Goal: Transaction & Acquisition: Book appointment/travel/reservation

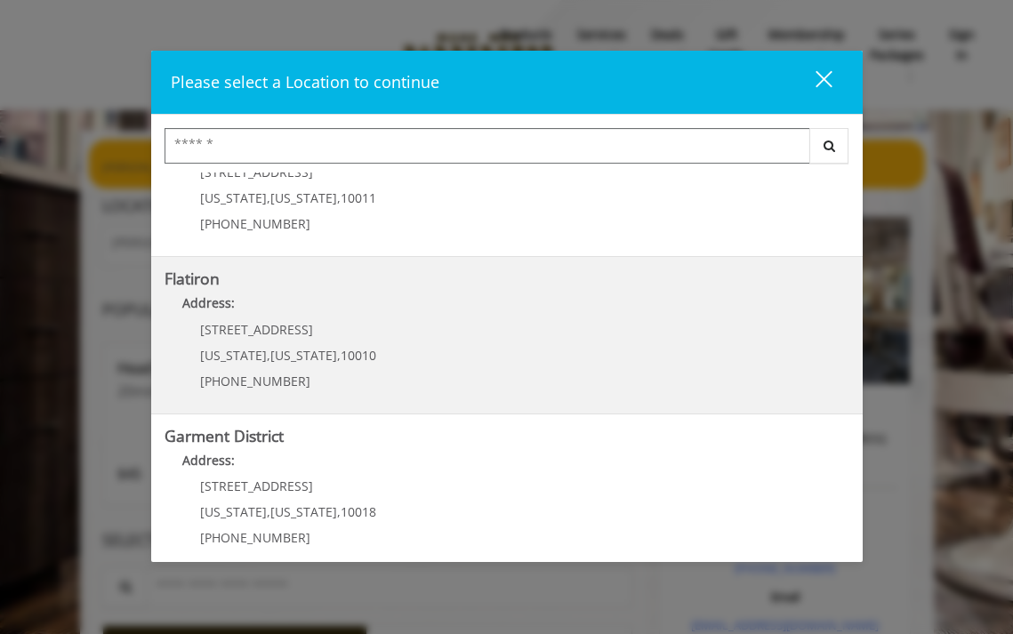
scroll to position [405, 0]
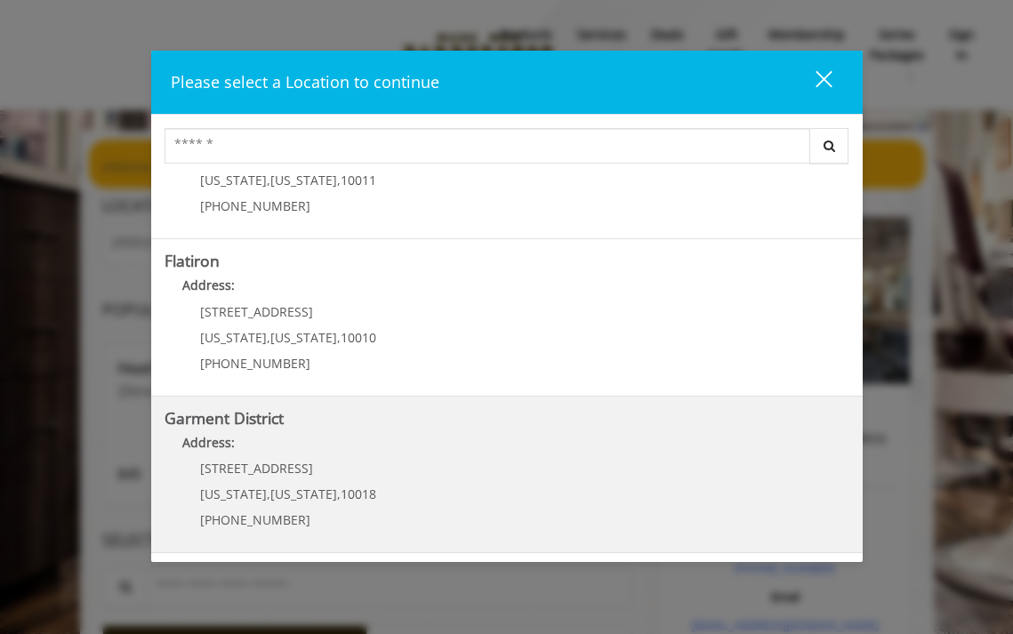
click at [222, 453] on District "Address:" at bounding box center [507, 447] width 685 height 28
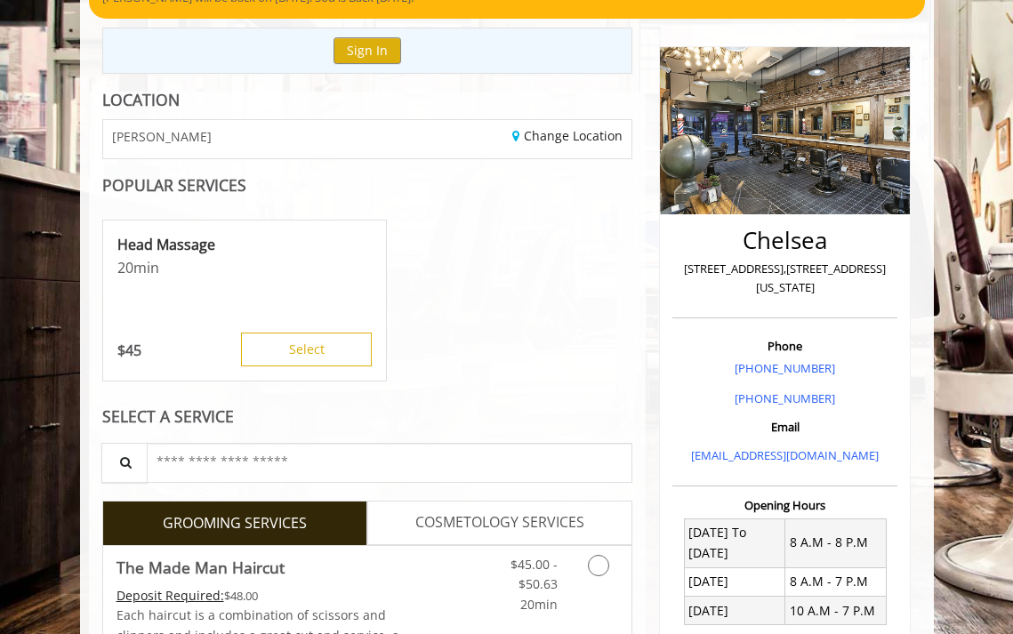
scroll to position [178, 0]
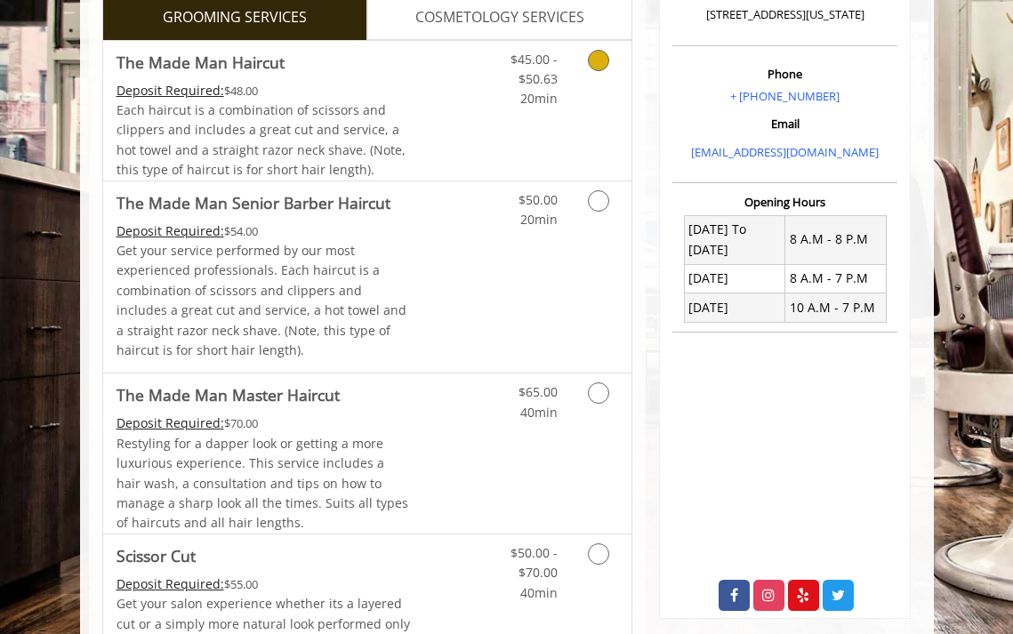
click at [599, 60] on icon "Grooming services" at bounding box center [598, 60] width 21 height 21
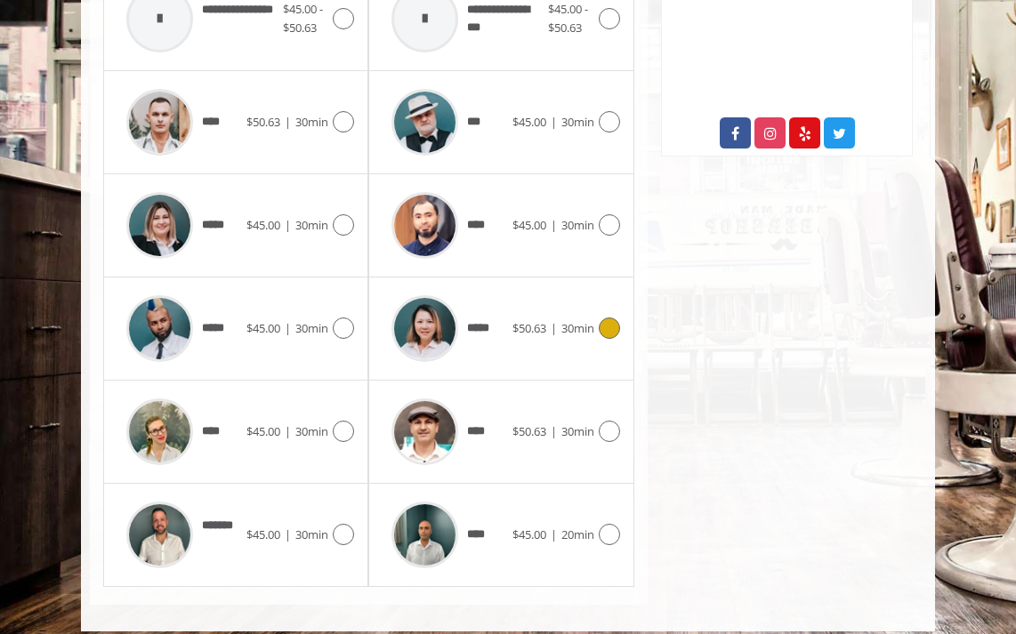
scroll to position [922, 0]
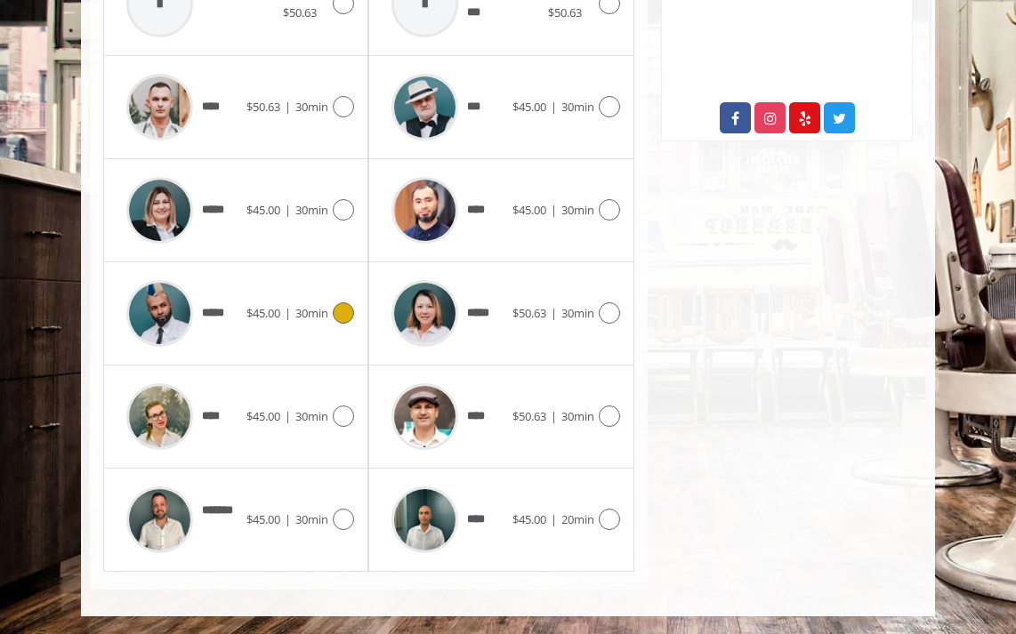
click at [342, 310] on icon at bounding box center [343, 312] width 21 height 21
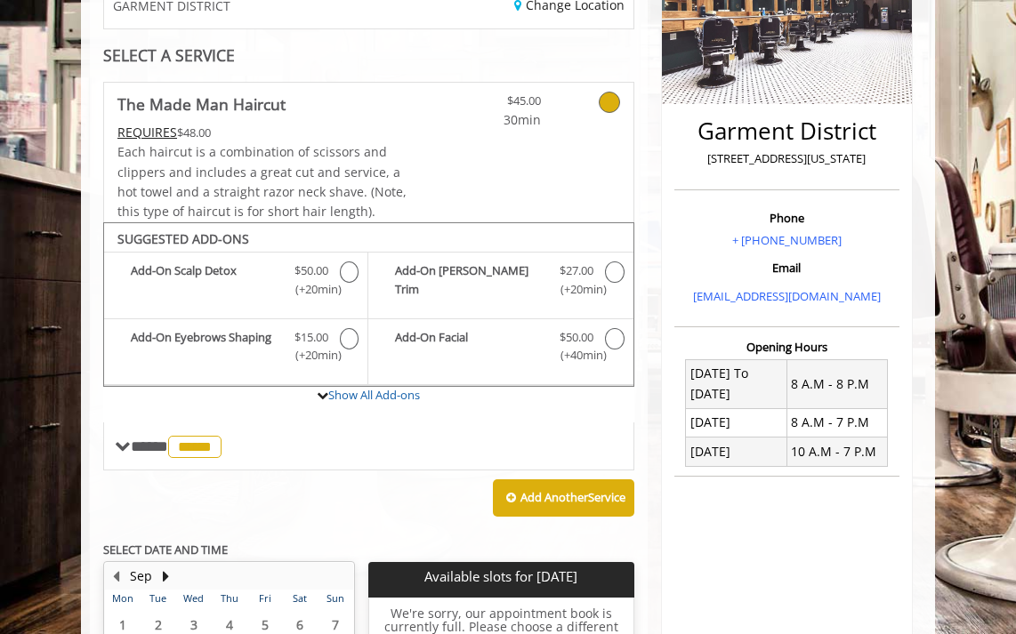
scroll to position [327, 0]
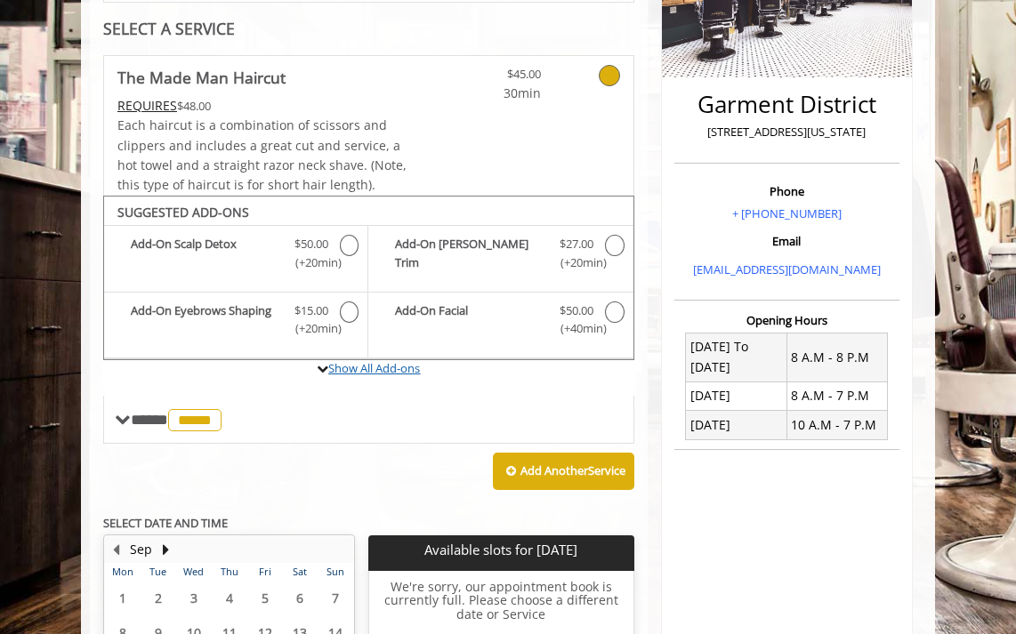
click at [352, 366] on link "Show All Add-ons" at bounding box center [374, 368] width 92 height 16
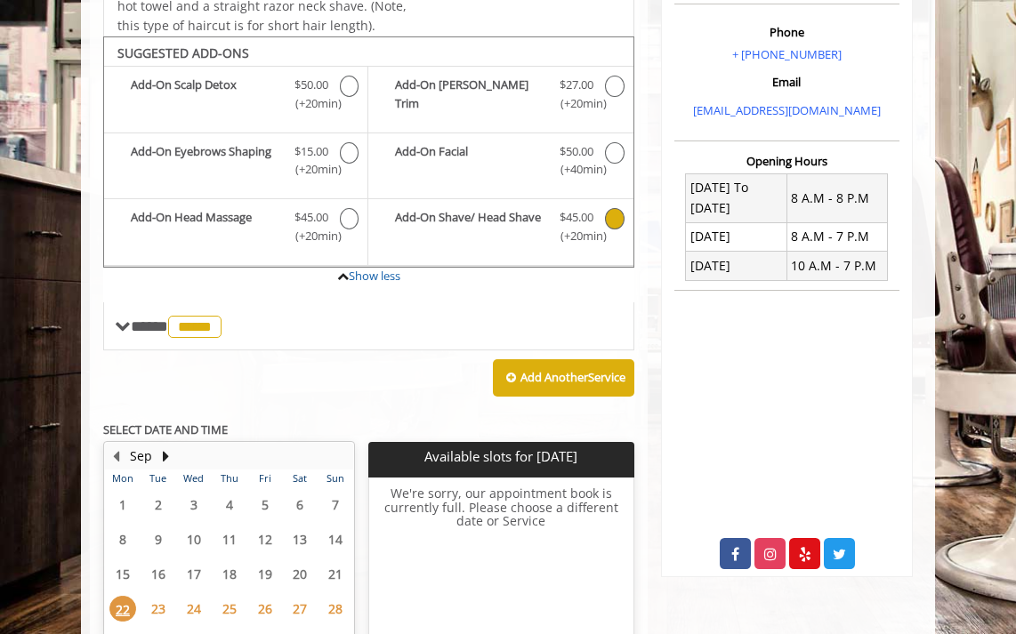
scroll to position [482, 0]
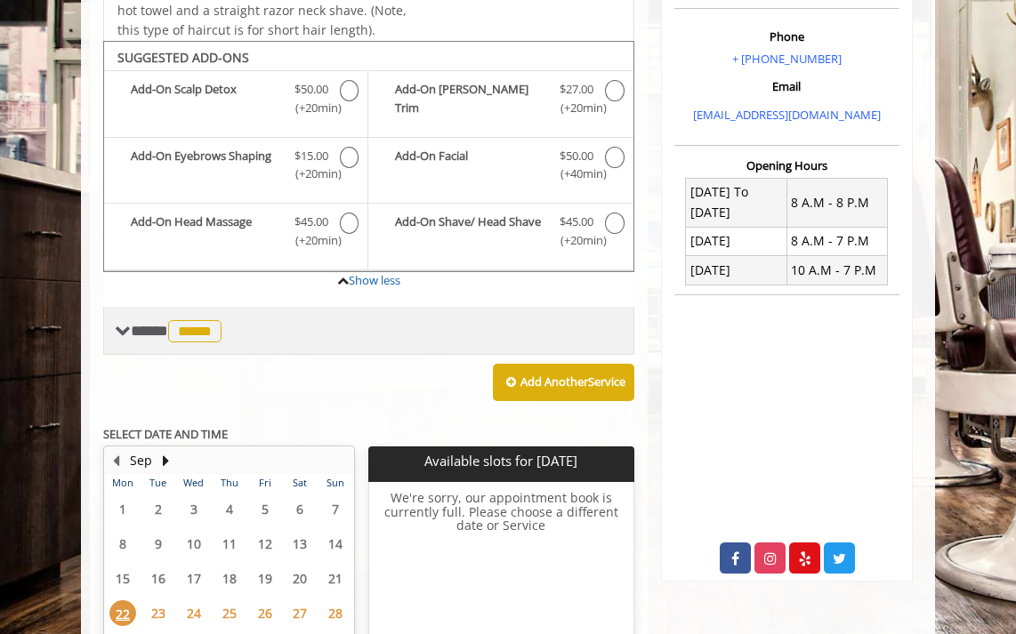
click at [144, 337] on span "**** ***** ********" at bounding box center [178, 331] width 95 height 16
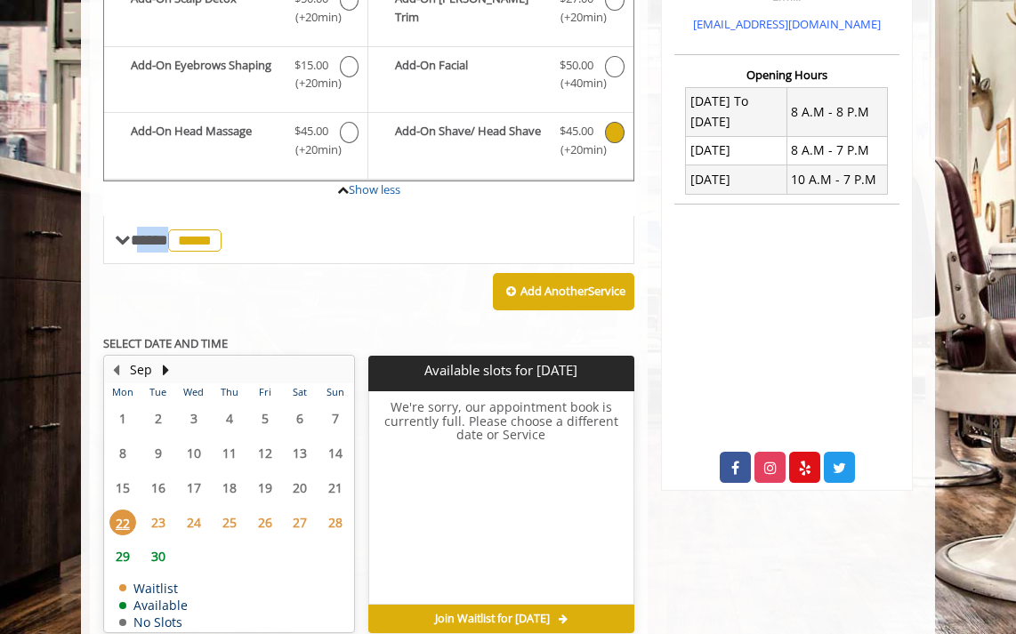
scroll to position [660, 0]
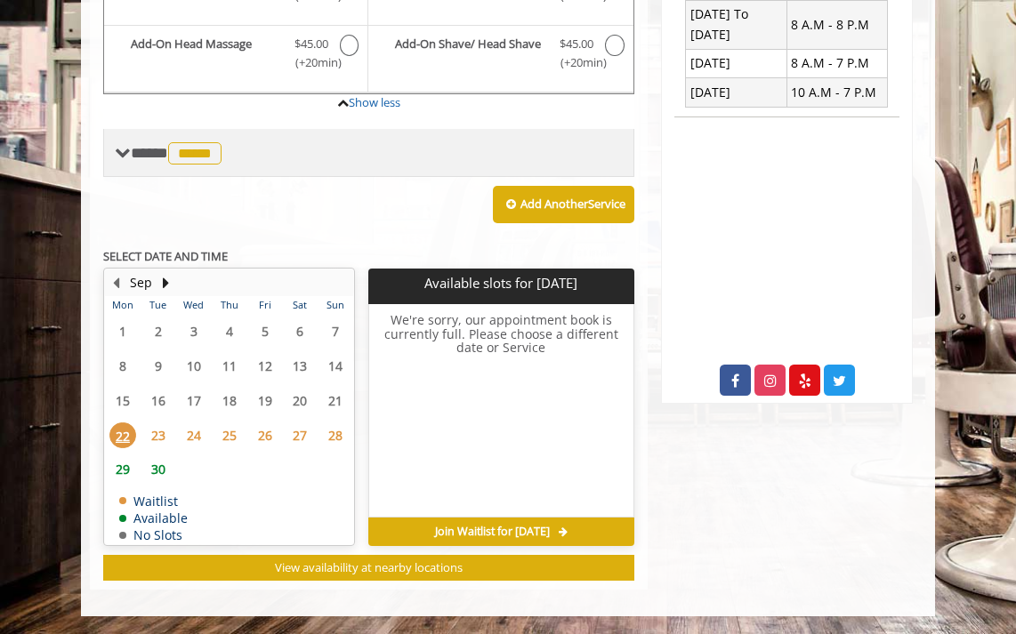
click at [117, 158] on span at bounding box center [123, 153] width 16 height 16
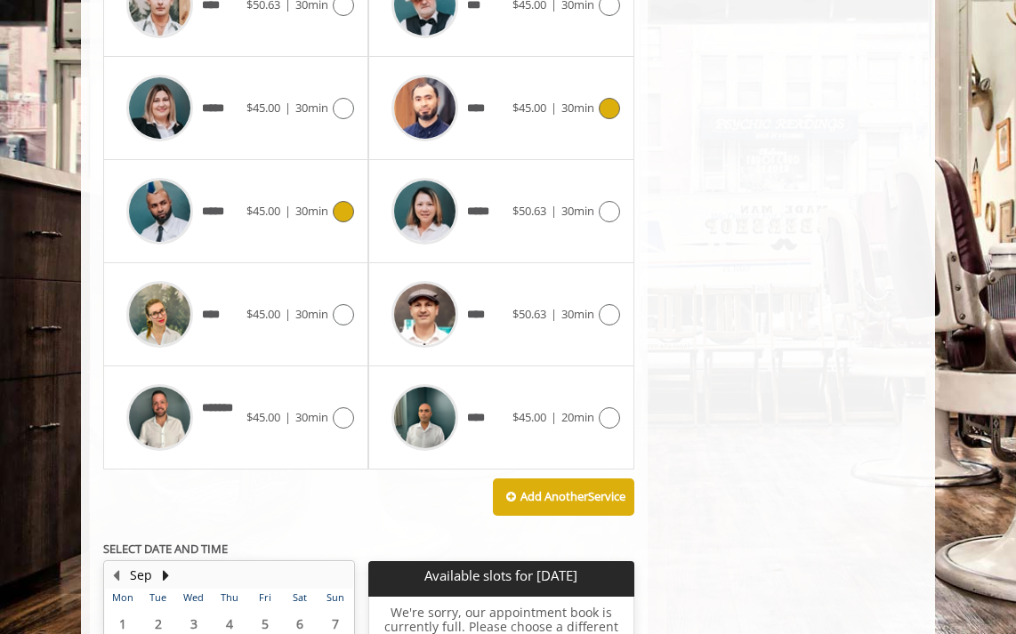
scroll to position [1105, 0]
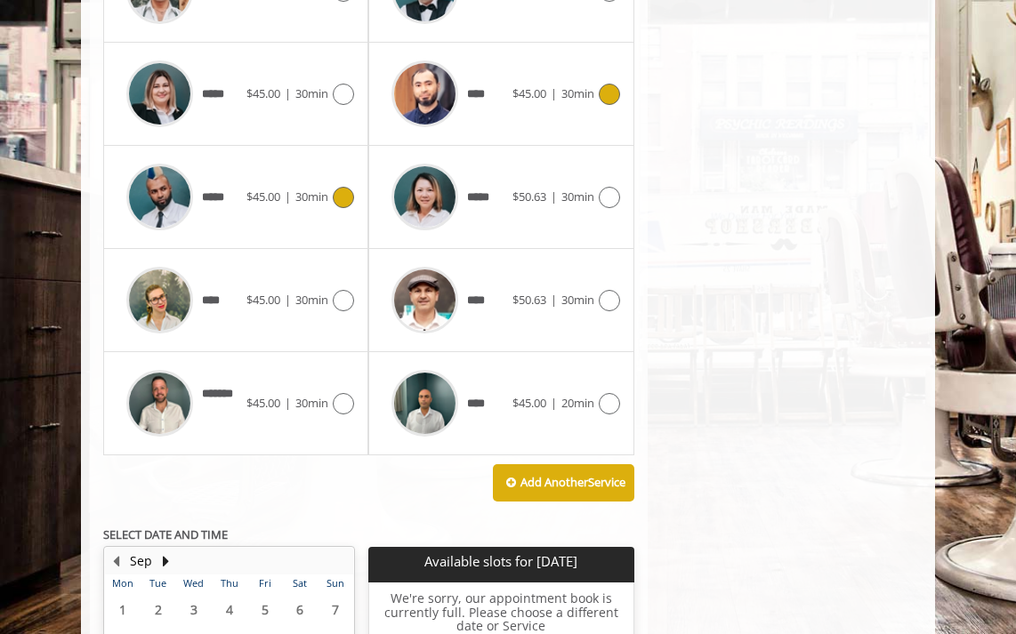
click at [610, 93] on icon at bounding box center [609, 94] width 21 height 21
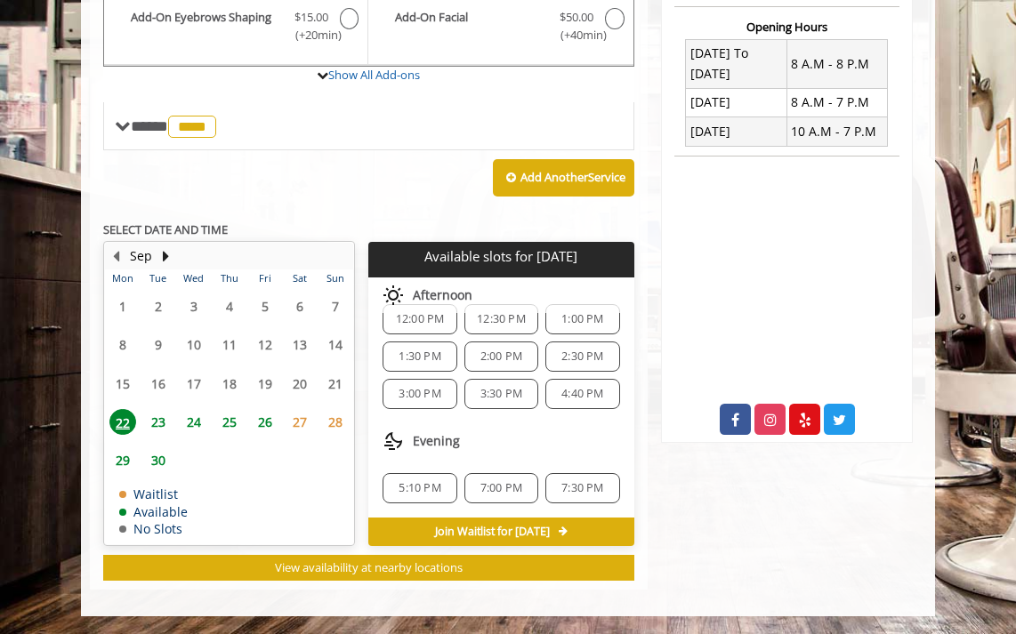
scroll to position [66, 0]
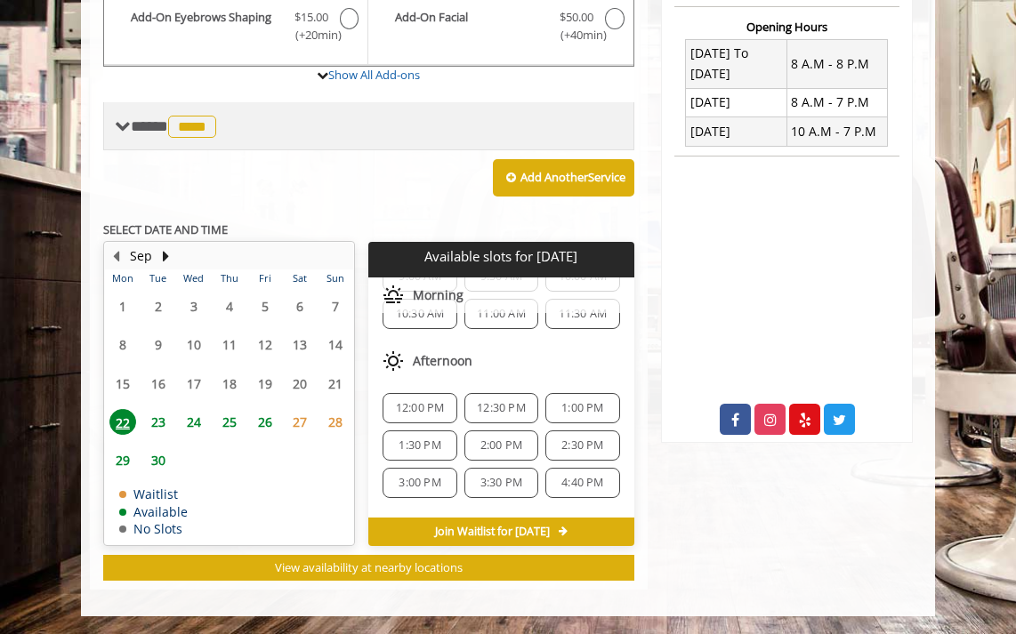
click at [127, 132] on span at bounding box center [123, 126] width 16 height 16
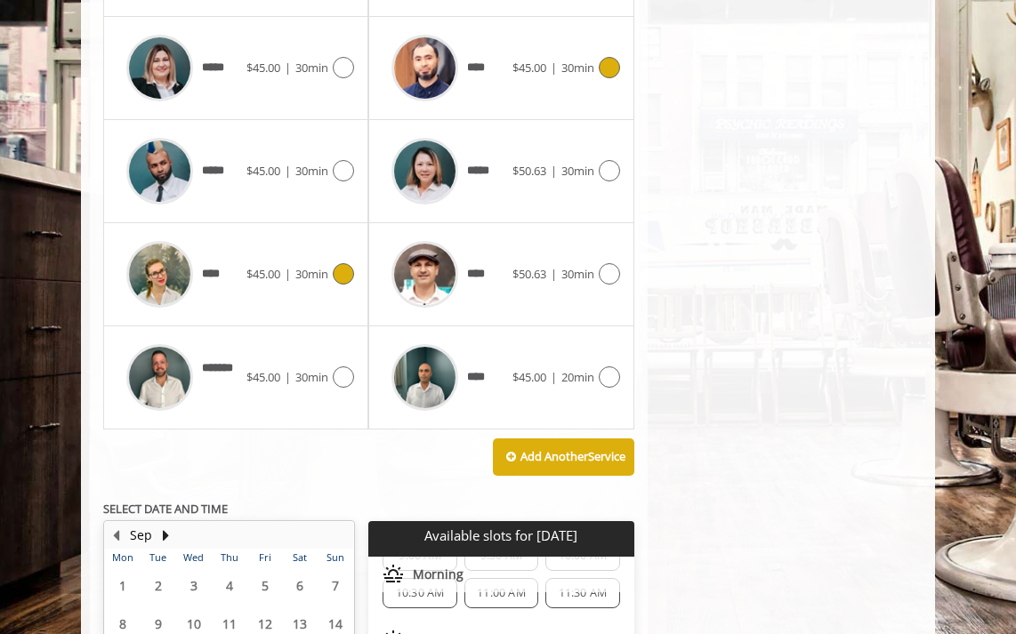
scroll to position [1066, 0]
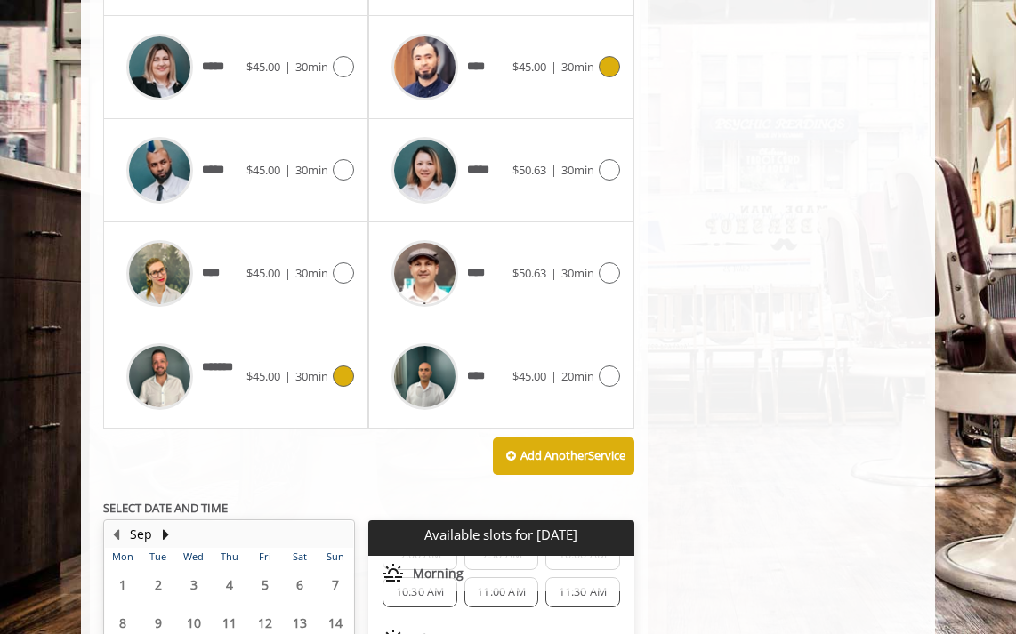
click at [344, 377] on icon at bounding box center [343, 376] width 21 height 21
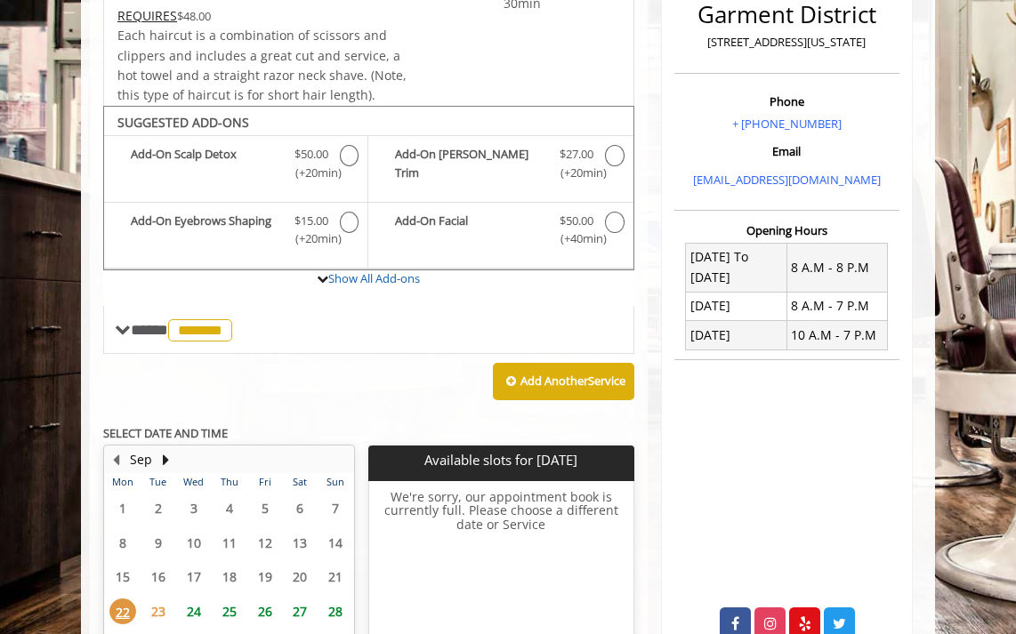
scroll to position [416, 0]
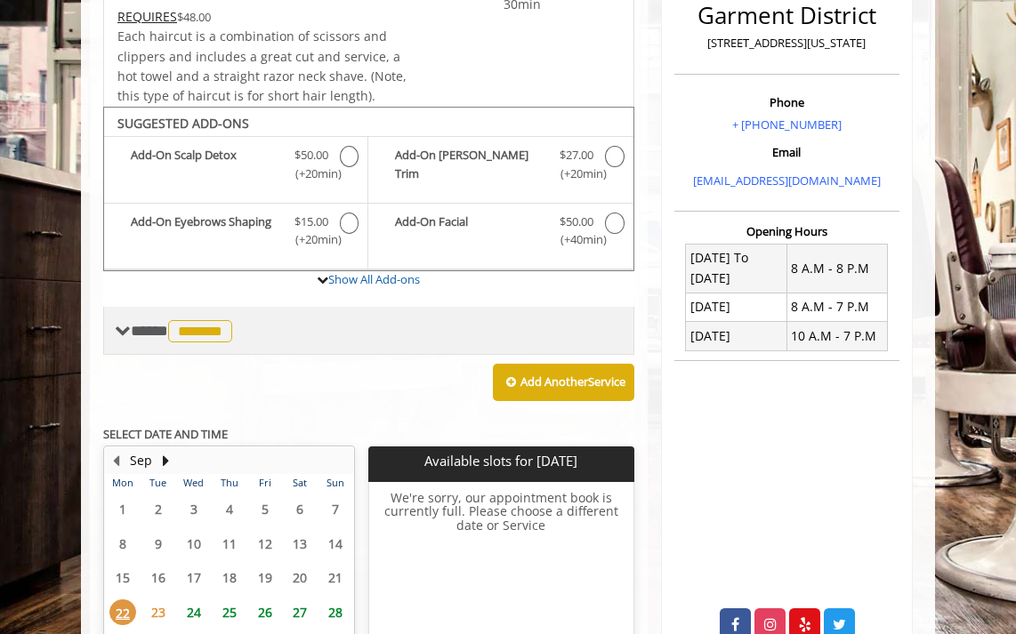
click at [119, 323] on span at bounding box center [123, 331] width 16 height 16
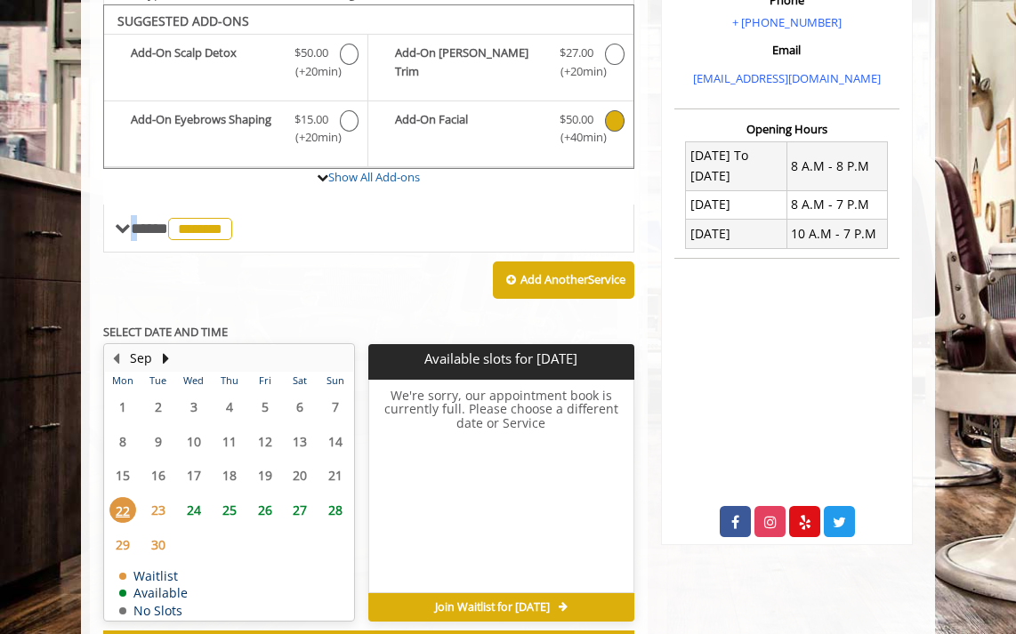
scroll to position [594, 0]
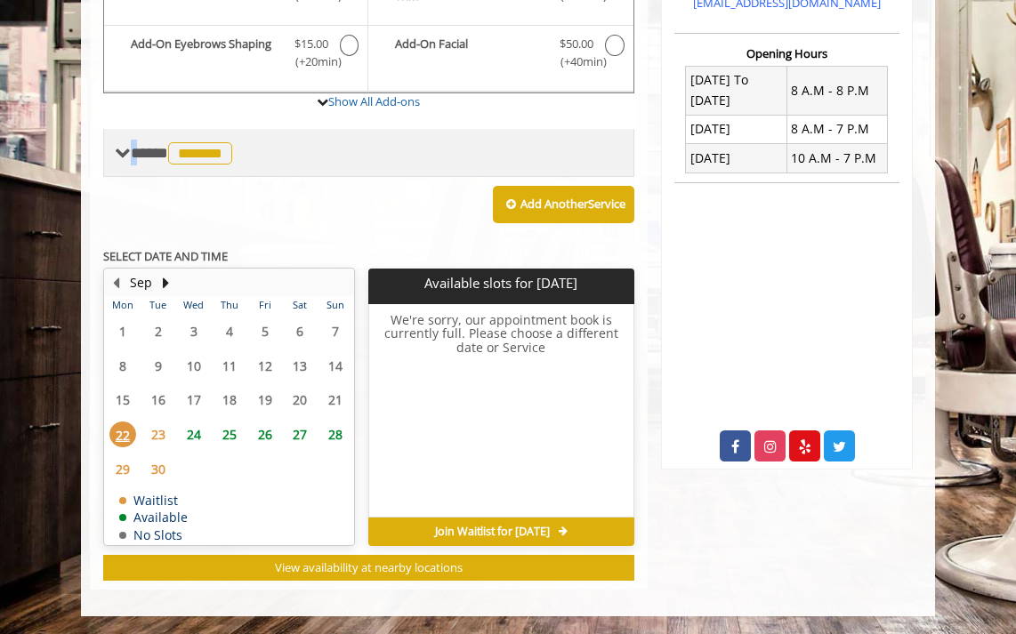
click at [109, 161] on div "**** ******* ********" at bounding box center [368, 153] width 531 height 48
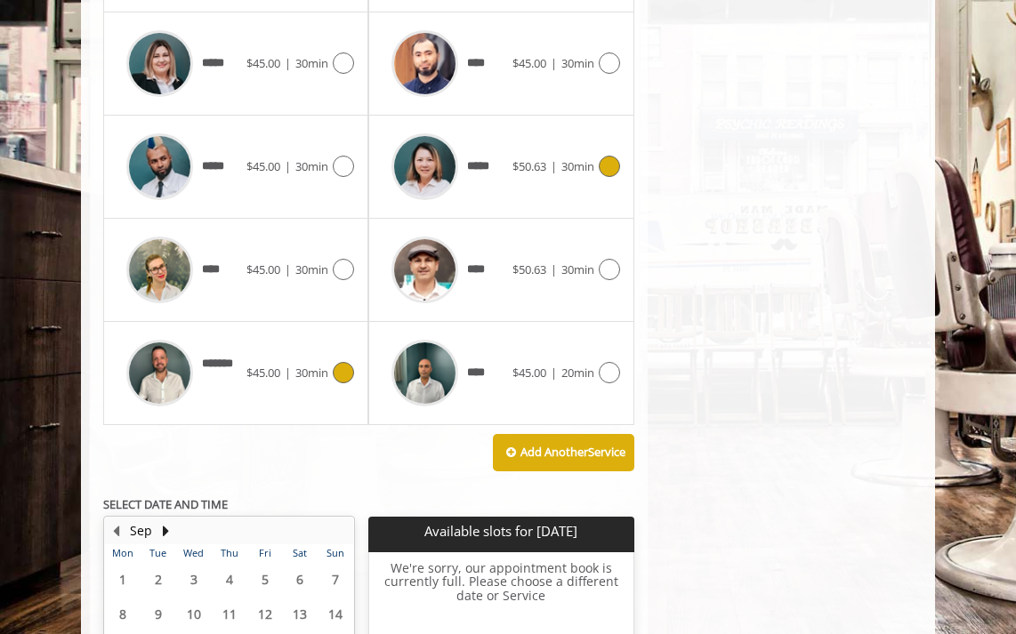
scroll to position [1039, 0]
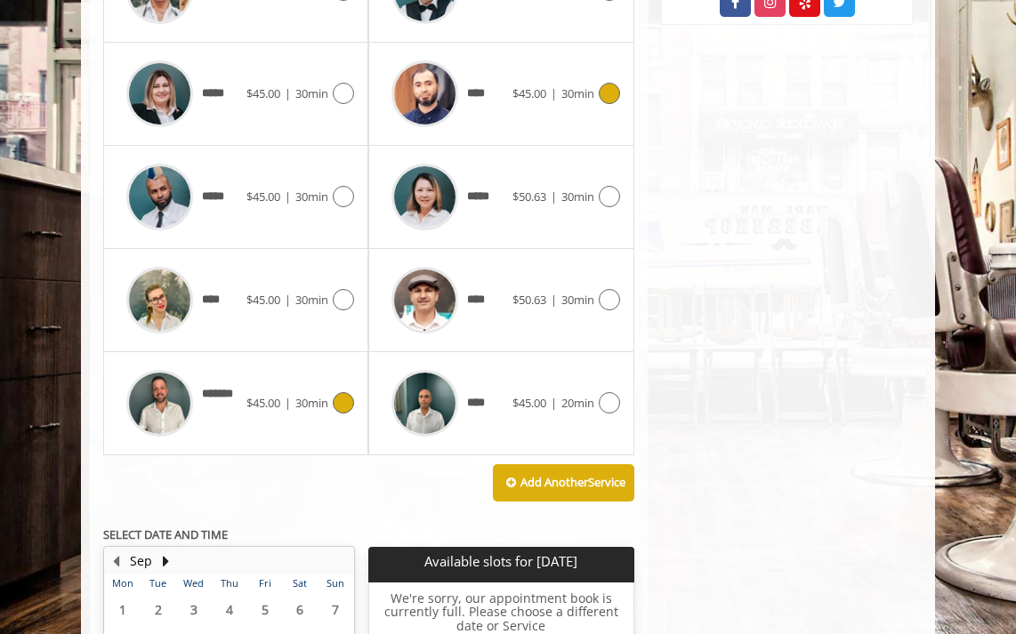
click at [606, 91] on icon at bounding box center [609, 93] width 21 height 21
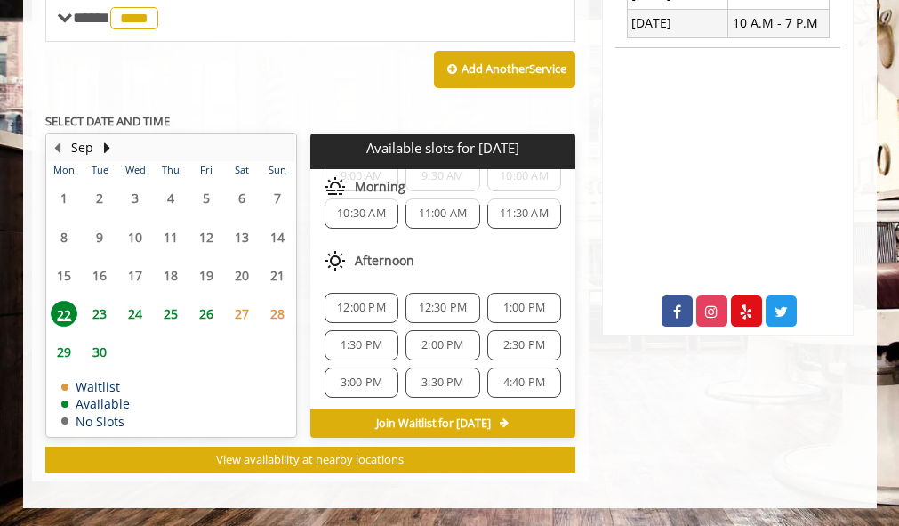
scroll to position [89, 0]
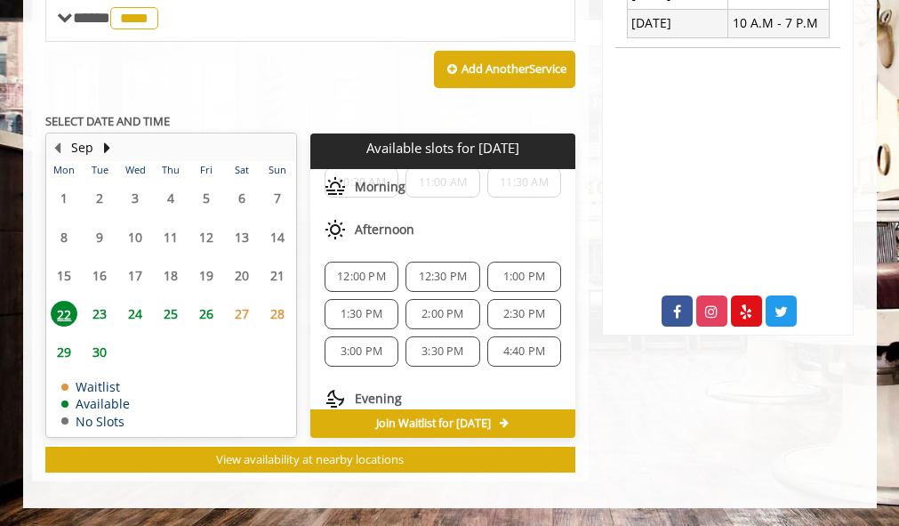
click at [358, 271] on span "12:00 PM" at bounding box center [361, 277] width 49 height 14
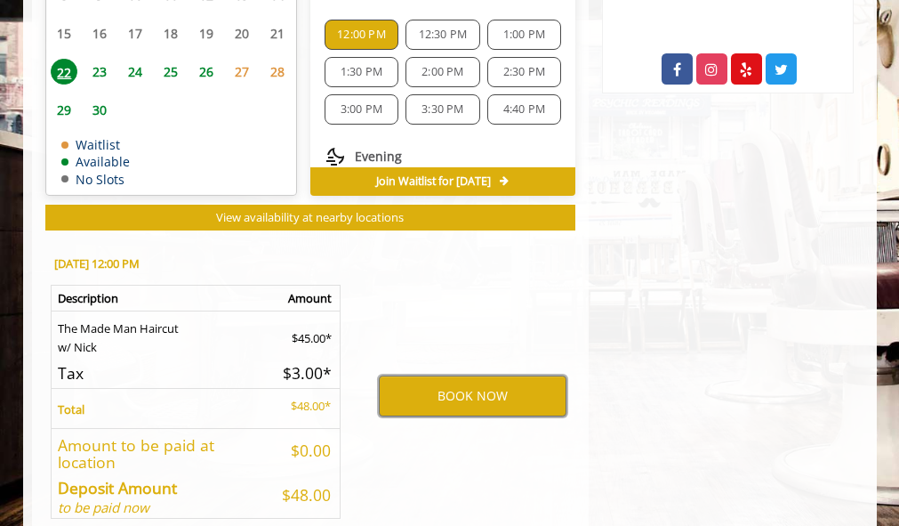
scroll to position [1058, 0]
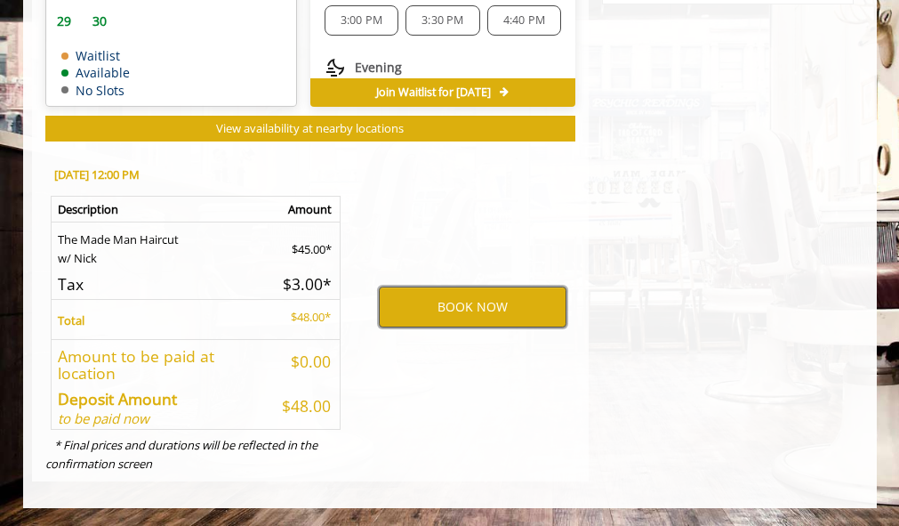
click at [484, 310] on button "BOOK NOW" at bounding box center [473, 306] width 188 height 41
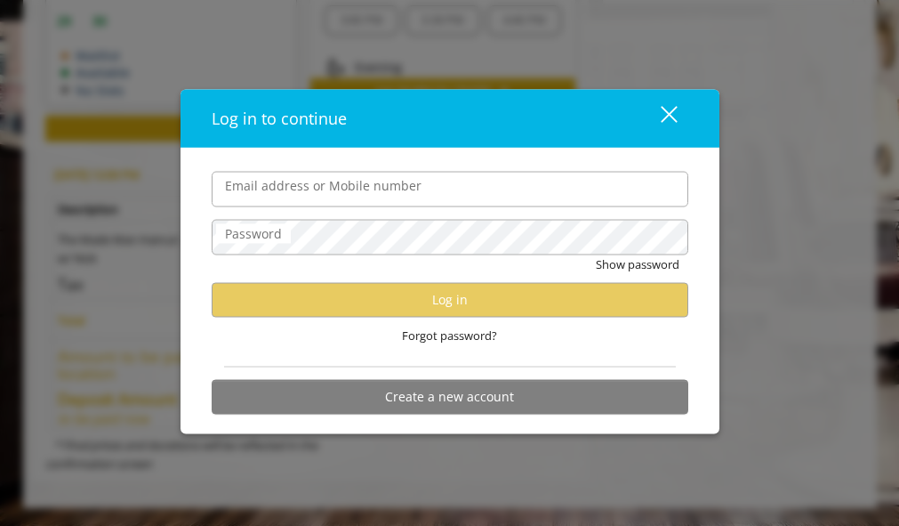
type input "**********"
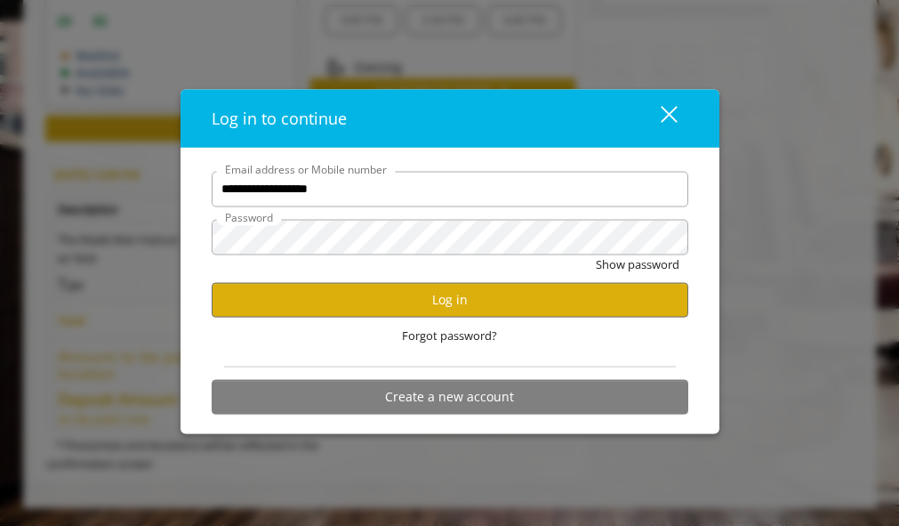
scroll to position [0, 0]
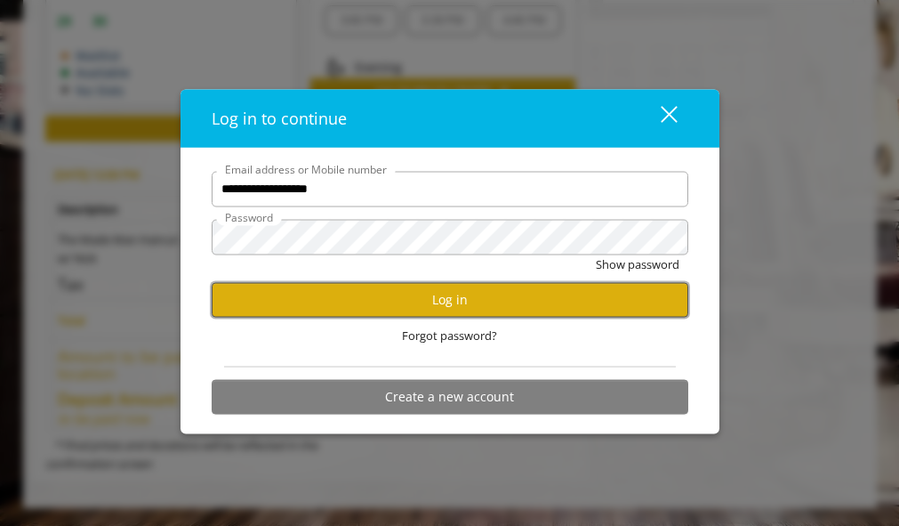
click at [424, 294] on button "Log in" at bounding box center [450, 299] width 477 height 35
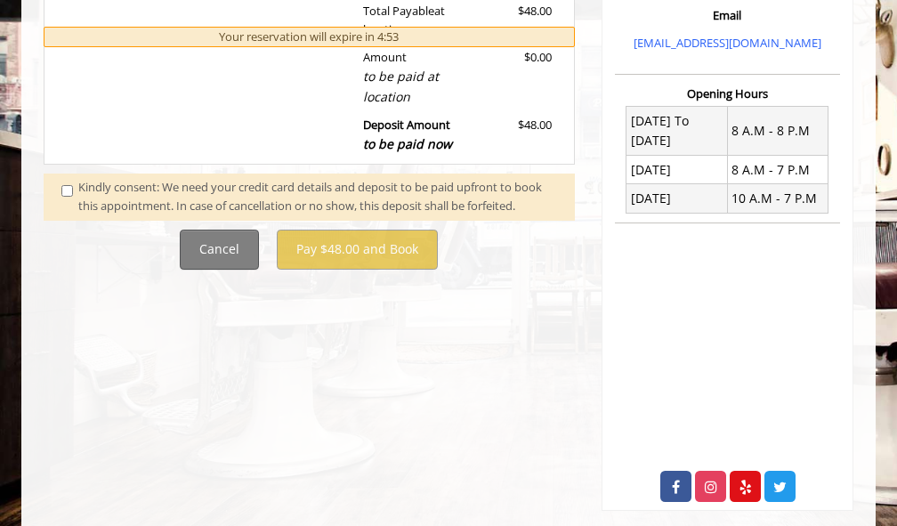
scroll to position [581, 0]
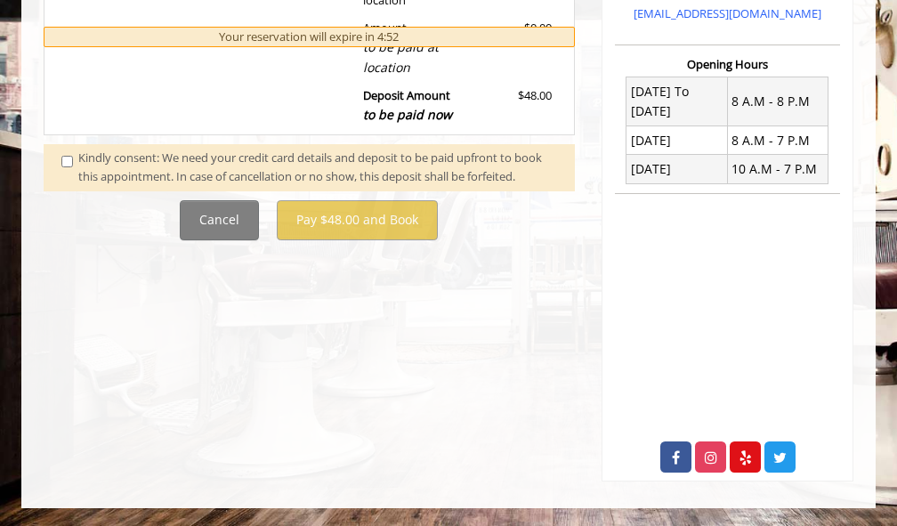
click at [60, 166] on span at bounding box center [70, 167] width 44 height 37
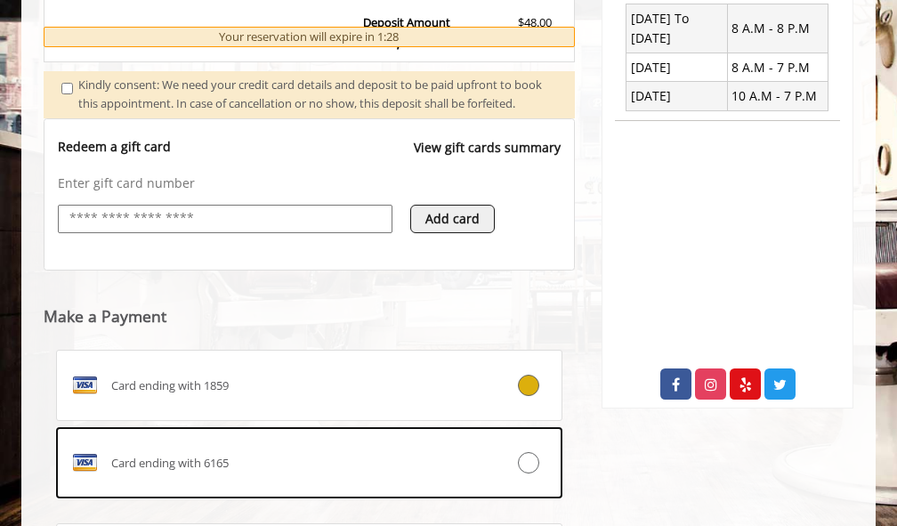
scroll to position [865, 0]
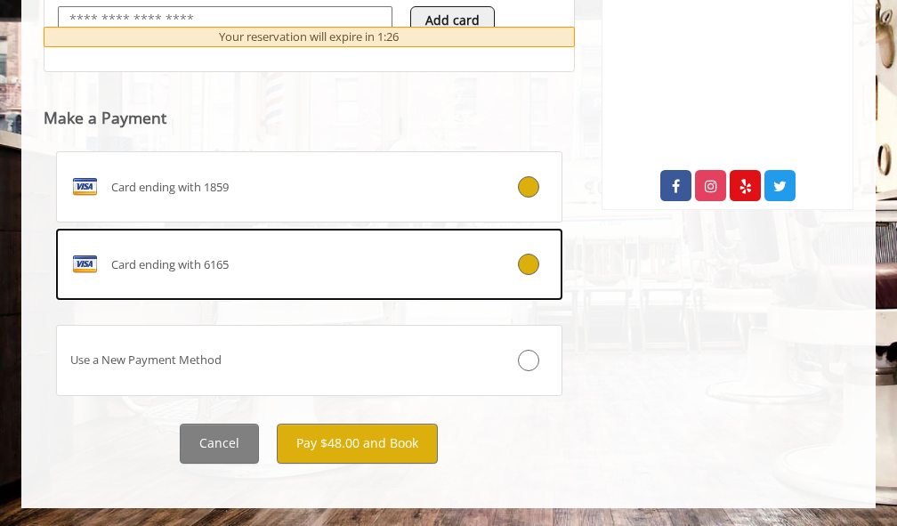
click at [532, 275] on icon at bounding box center [528, 263] width 21 height 21
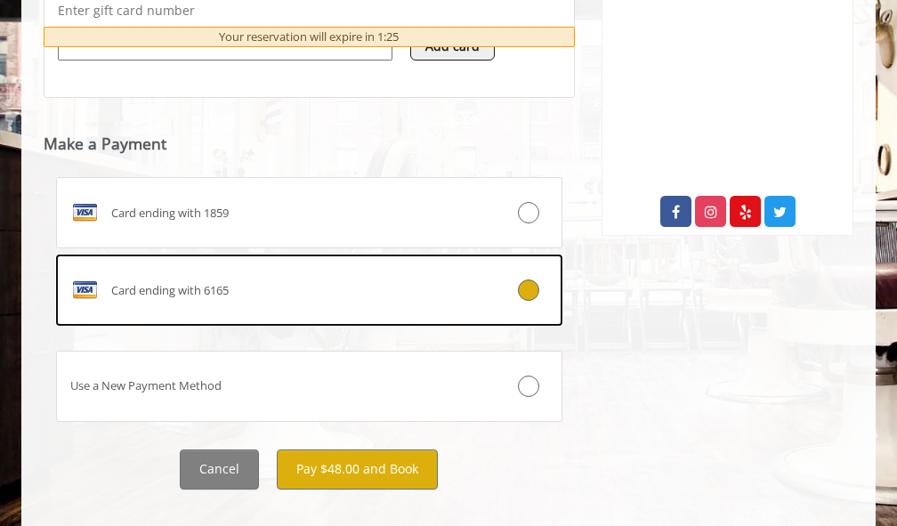
scroll to position [871, 0]
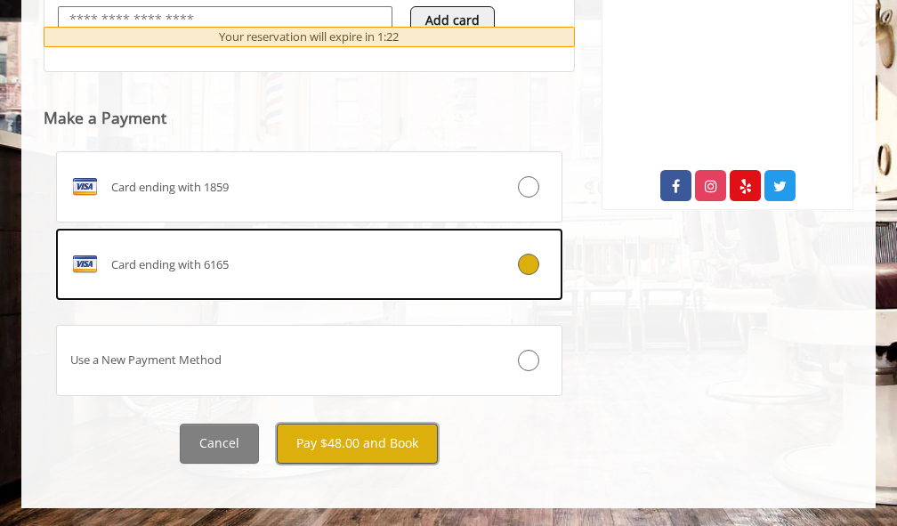
click at [350, 446] on button "Pay $48.00 and Book" at bounding box center [357, 443] width 161 height 40
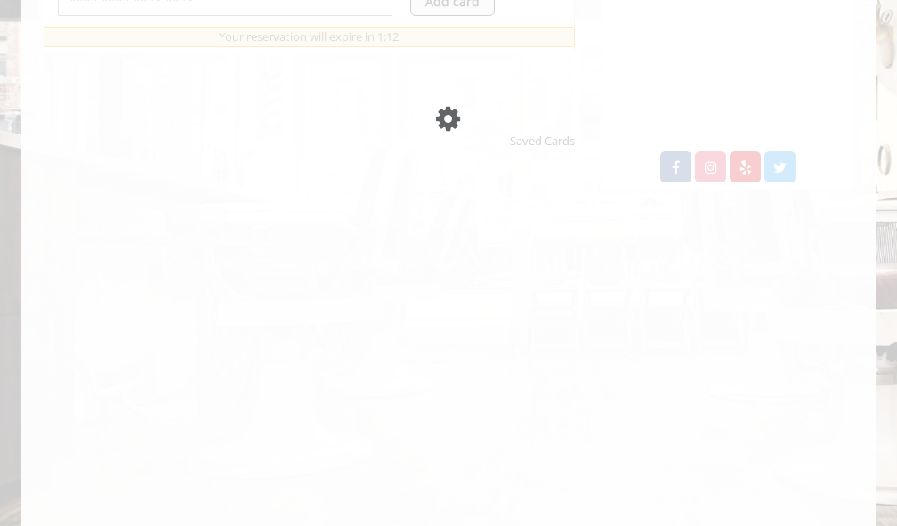
scroll to position [0, 0]
